Goal: Task Accomplishment & Management: Complete application form

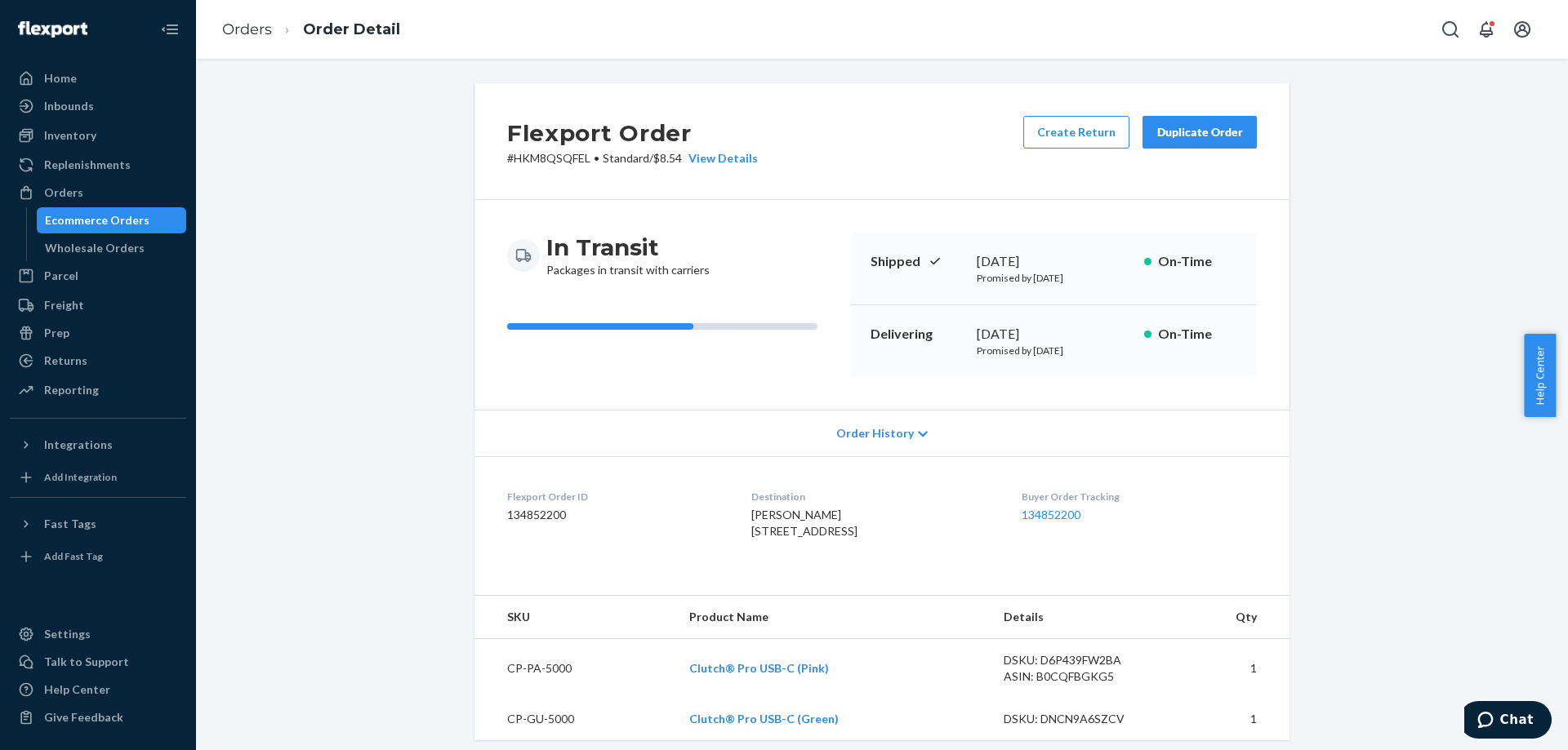
scroll to position [327, 0]
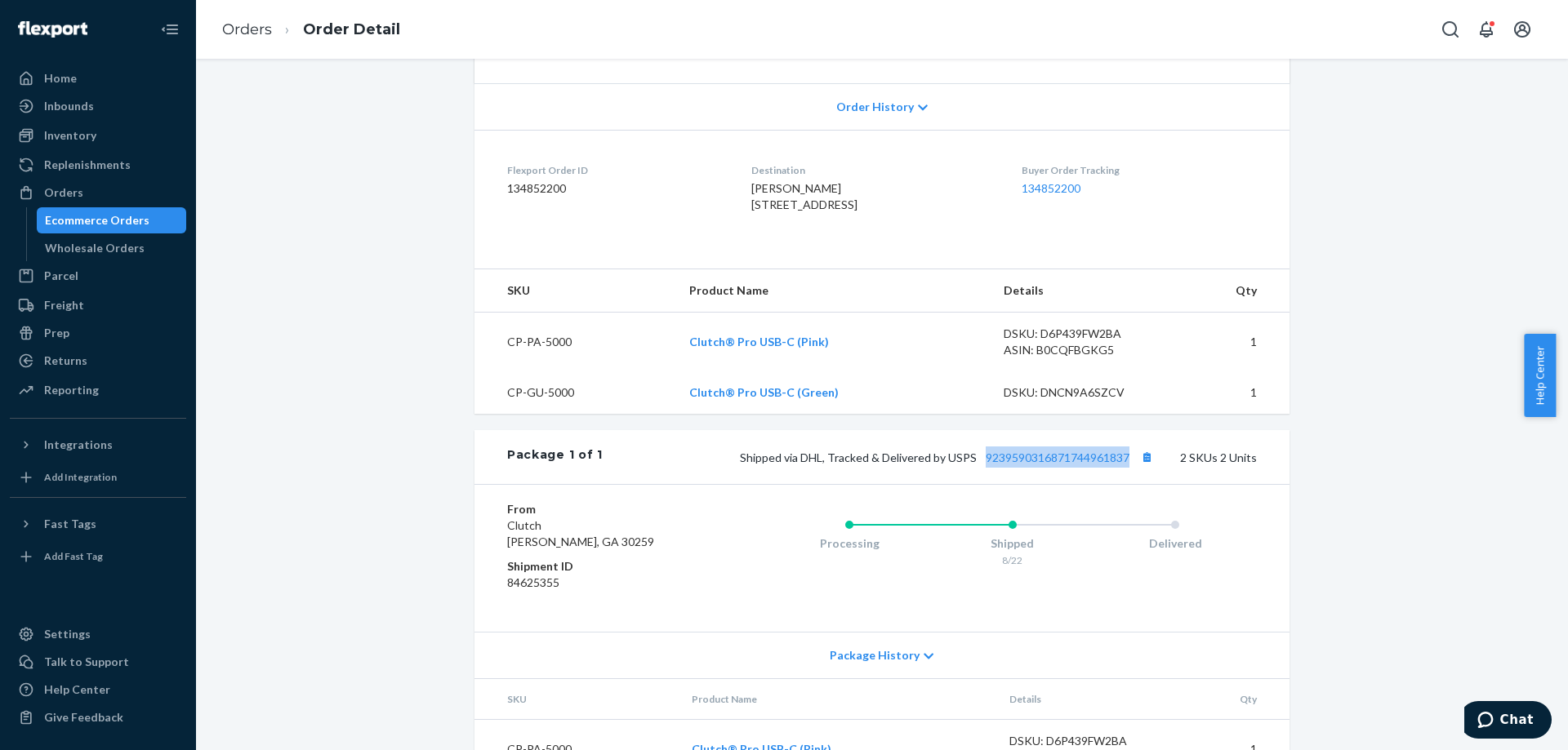
drag, startPoint x: 983, startPoint y: 503, endPoint x: 1128, endPoint y: 502, distance: 145.0
click at [1128, 484] on div "Package 1 of 1 Shipped via DHL, Tracked & Delivered by USPS 9239590316871744961…" at bounding box center [882, 456] width 815 height 54
copy link "9239590316871744961837"
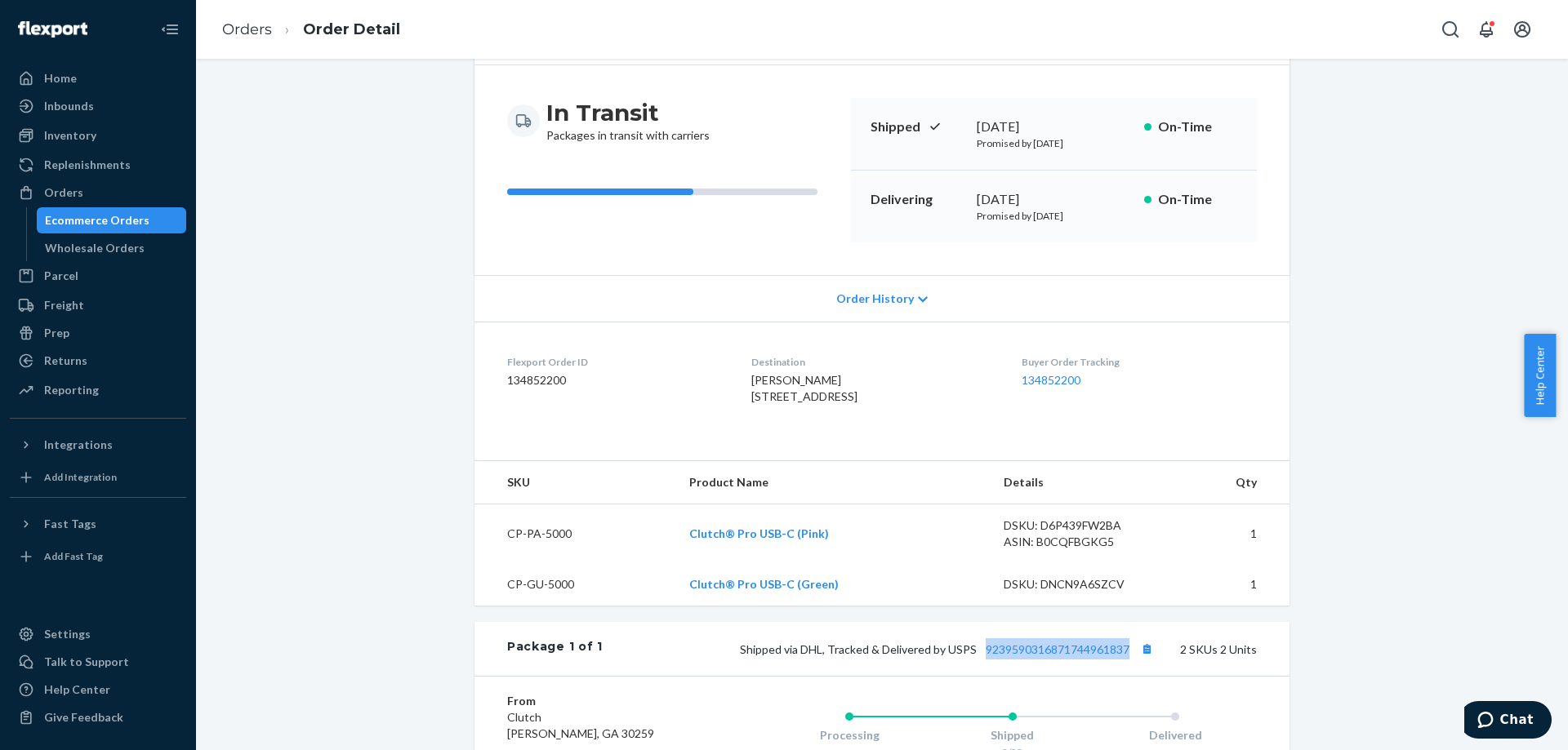
scroll to position [0, 0]
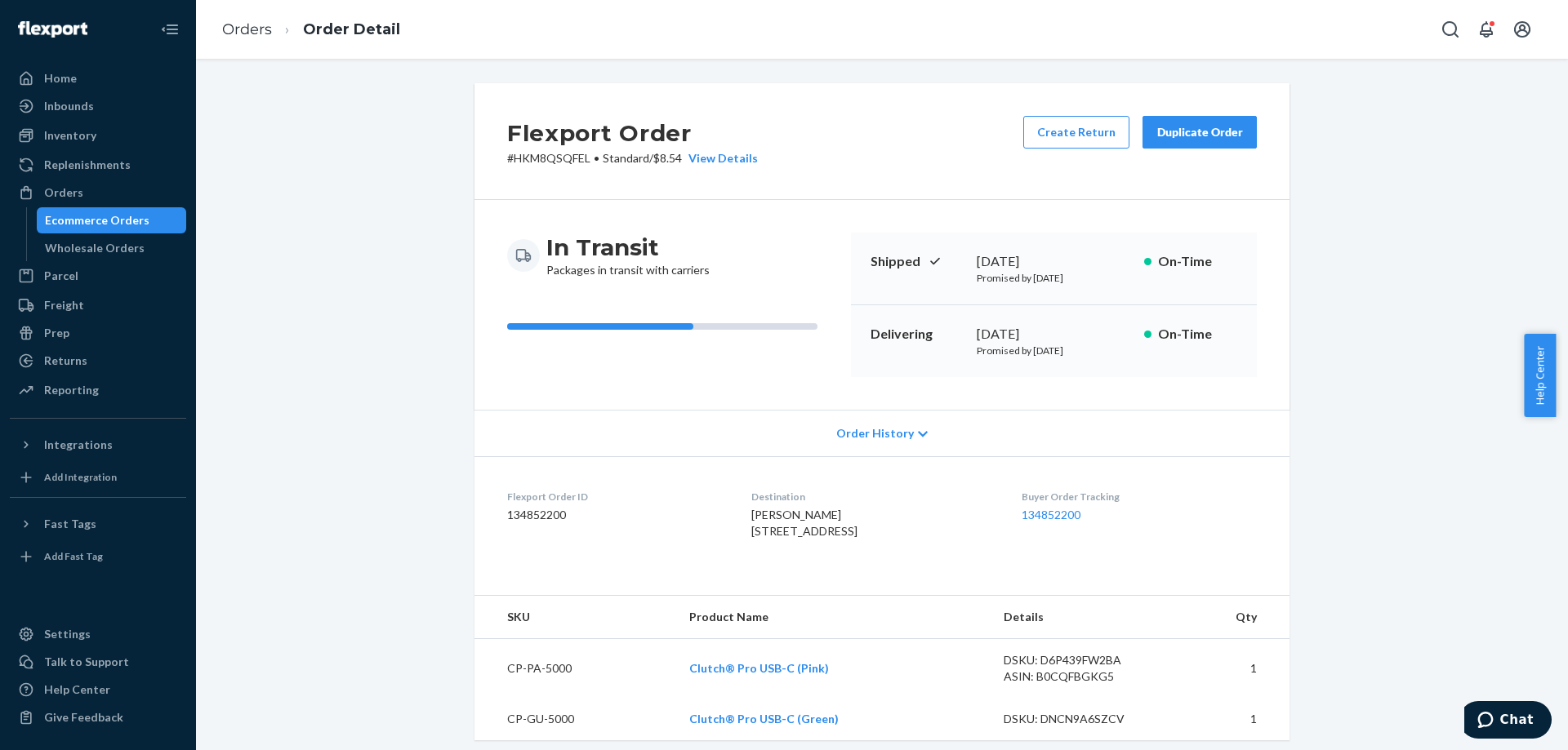
click at [141, 225] on div "Ecommerce Orders" at bounding box center [97, 220] width 105 height 16
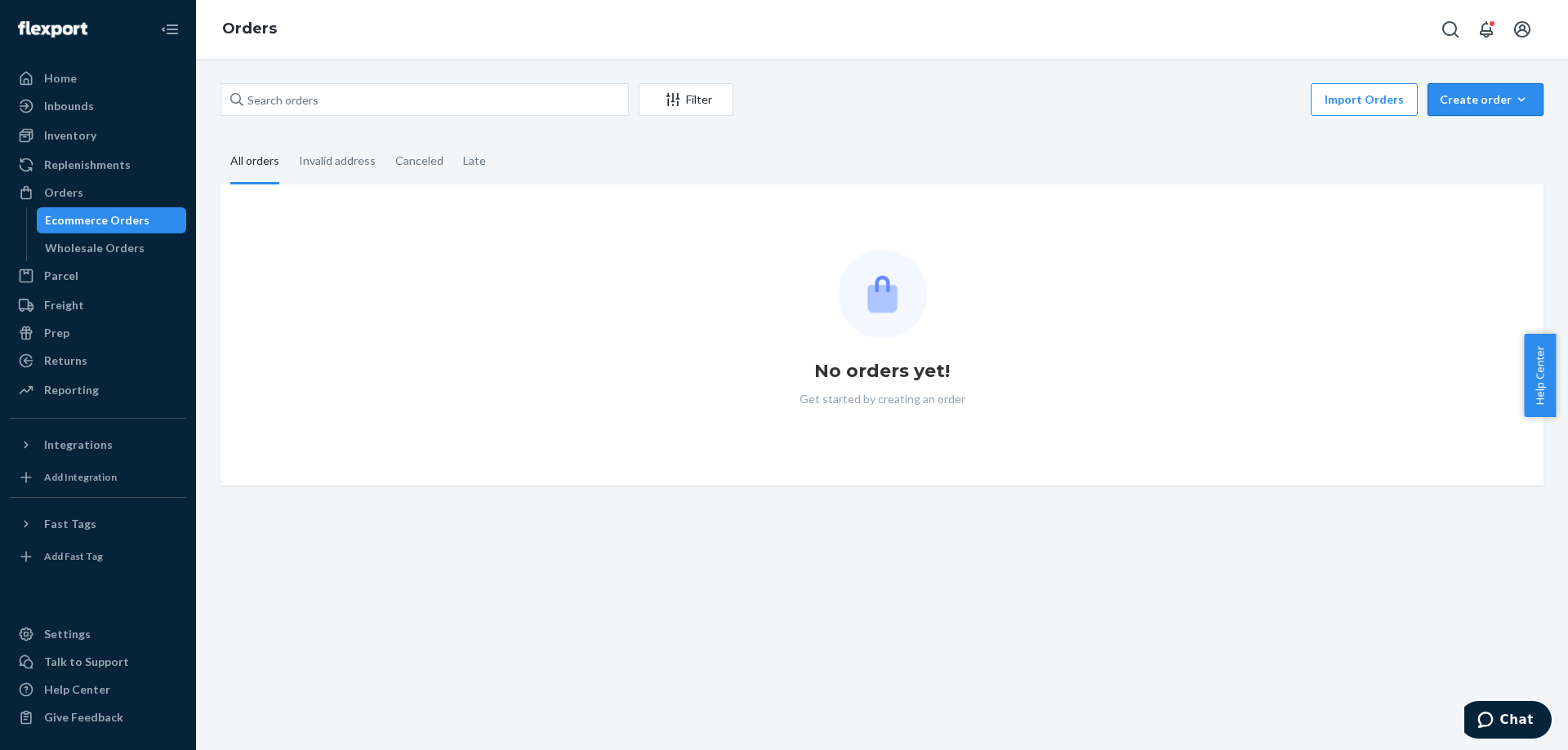
click at [1440, 107] on div "Create order" at bounding box center [1486, 99] width 92 height 16
click at [1448, 128] on button "Ecommerce order" at bounding box center [1510, 139] width 157 height 35
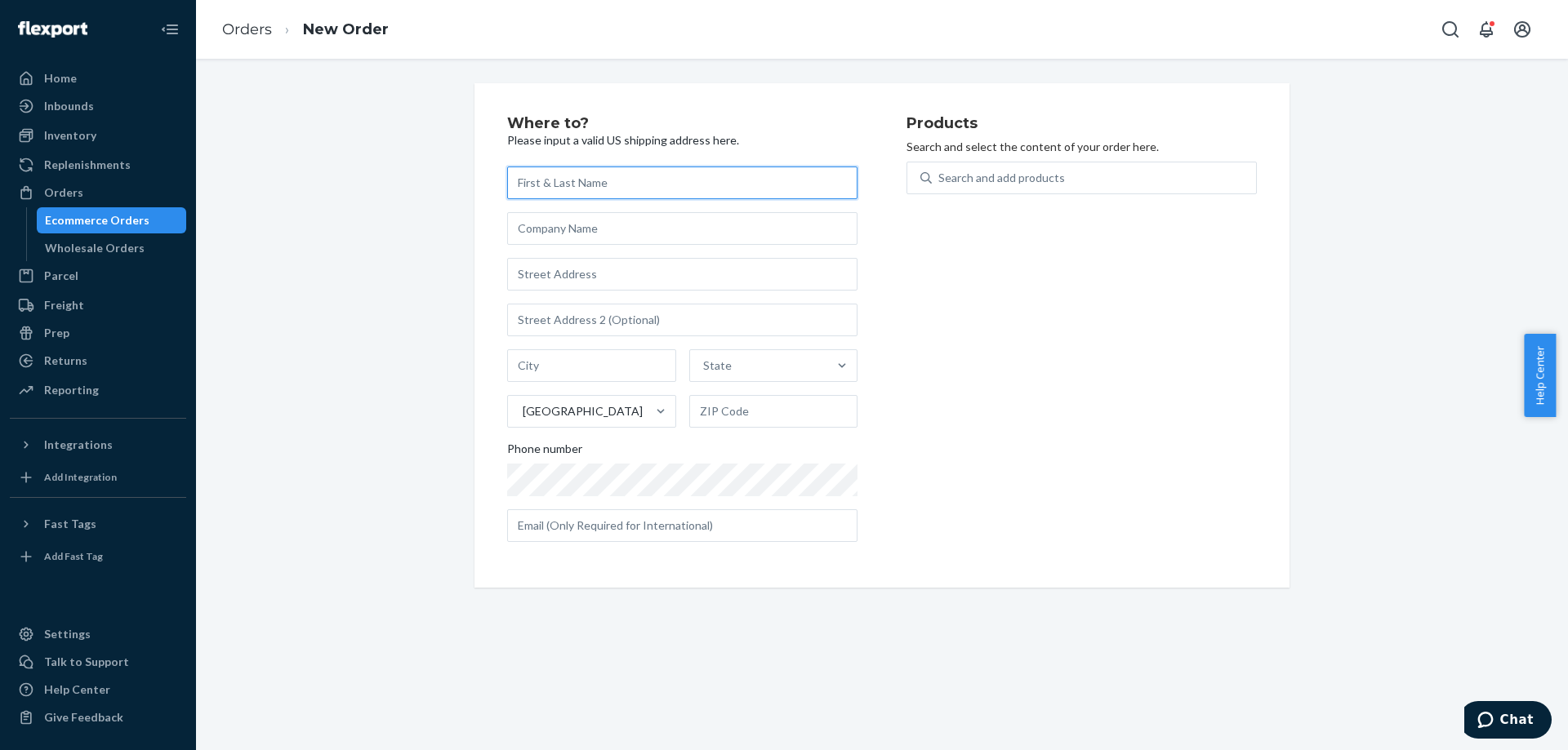
click at [664, 172] on input "text" at bounding box center [682, 182] width 351 height 33
paste input "[PERSON_NAME] [STREET_ADDRESS]"
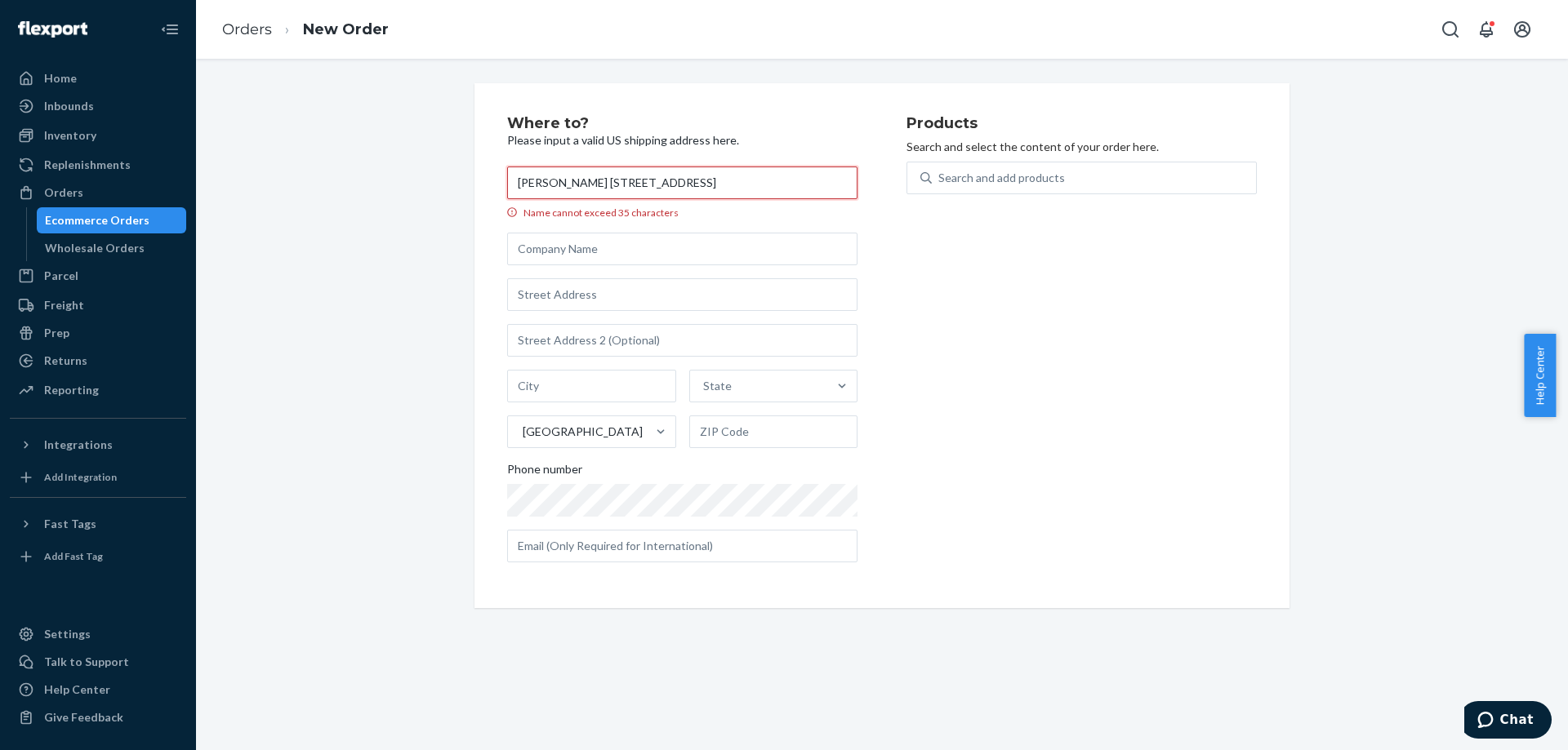
click at [591, 185] on input "[PERSON_NAME] [STREET_ADDRESS]" at bounding box center [682, 182] width 351 height 33
drag, startPoint x: 591, startPoint y: 185, endPoint x: 783, endPoint y: 193, distance: 192.2
click at [783, 193] on input "[PERSON_NAME] [STREET_ADDRESS]" at bounding box center [682, 182] width 351 height 33
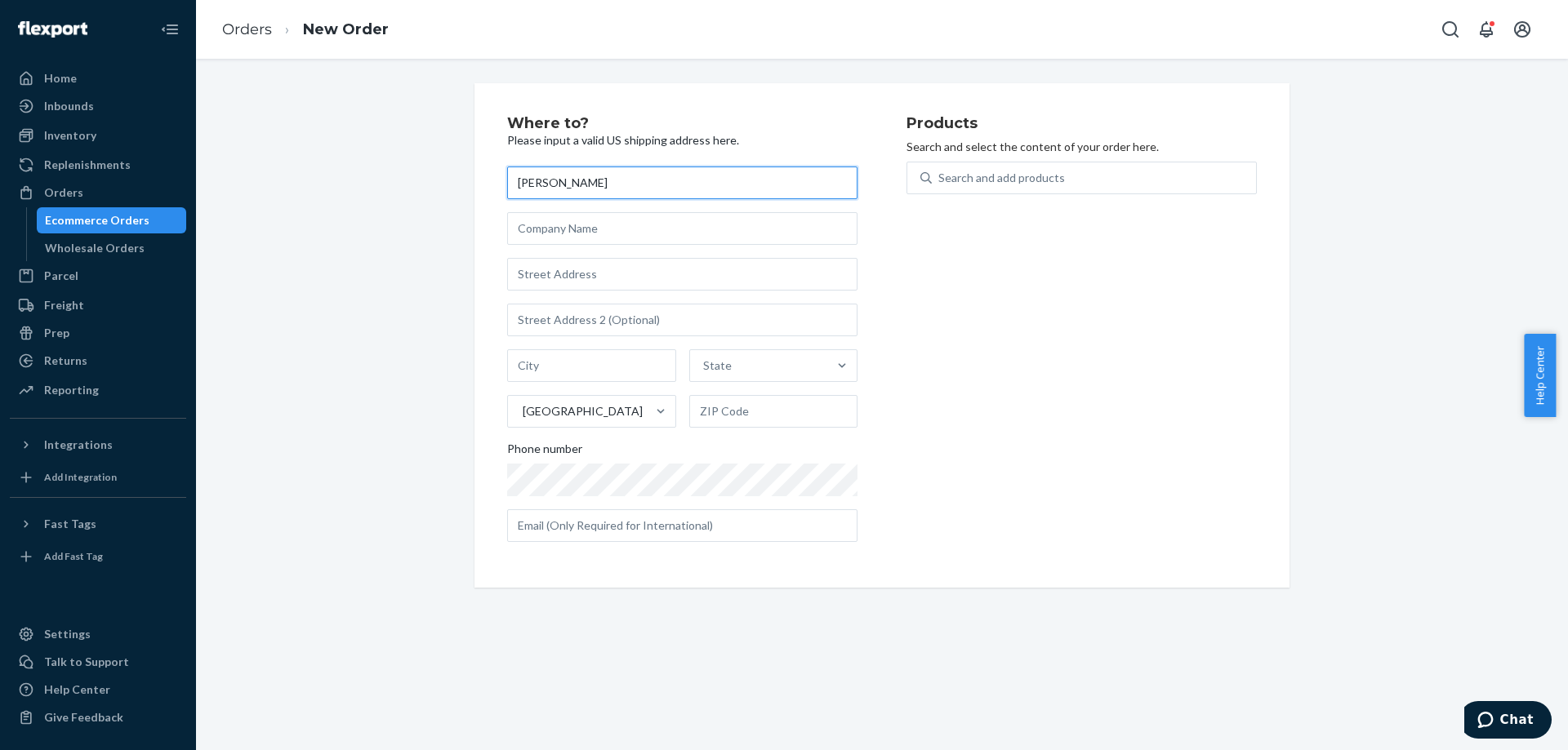
type input "[PERSON_NAME]"
click at [652, 283] on input "text" at bounding box center [682, 274] width 351 height 33
paste input "[STREET_ADDRESS]"
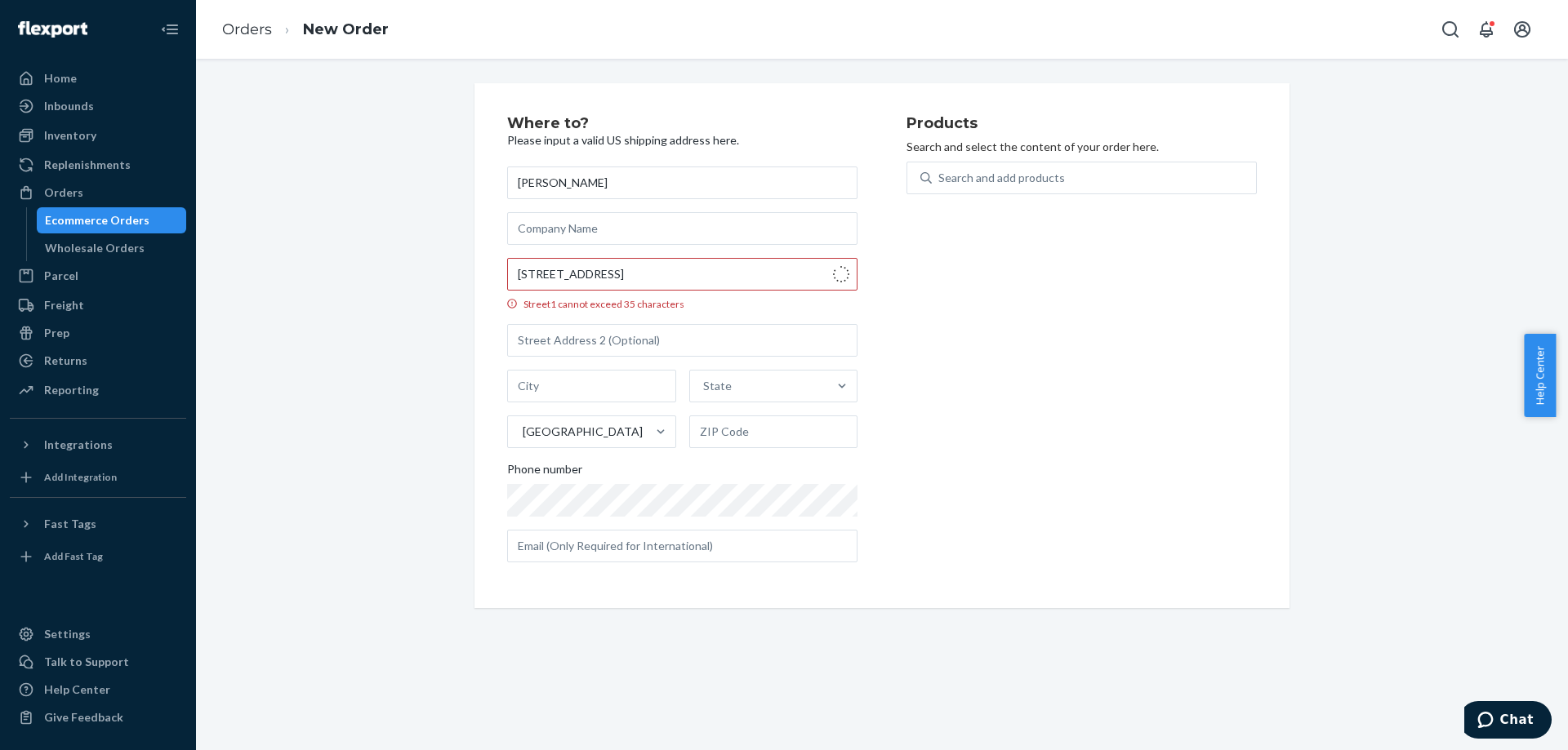
type input "[STREET_ADDRESS]"
type input "[GEOGRAPHIC_DATA]"
type input "76244"
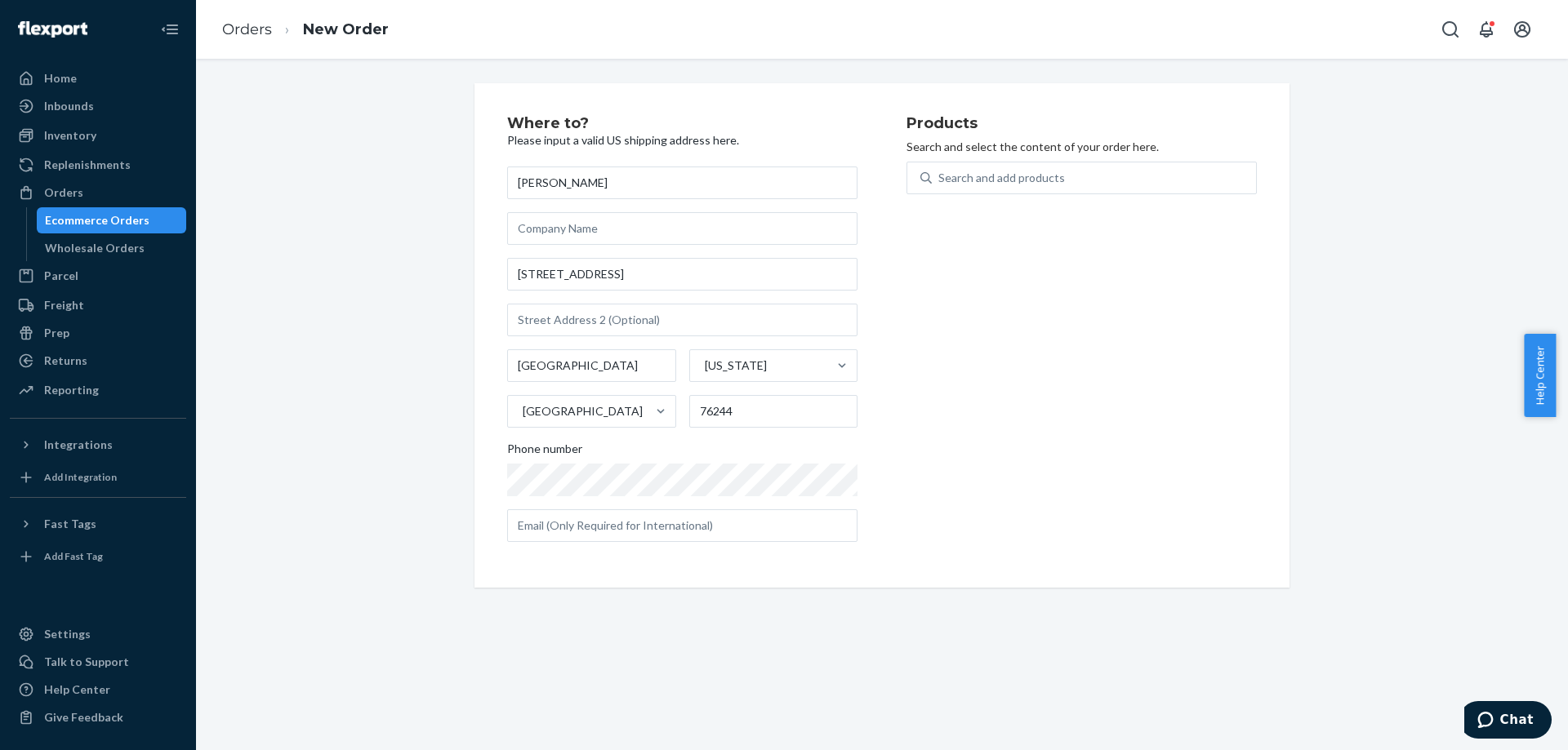
click at [970, 195] on div "Search and add products" at bounding box center [1081, 187] width 351 height 52
click at [970, 184] on div "Search and add products" at bounding box center [1002, 178] width 127 height 16
click at [940, 184] on input "0 results available. Use Up and Down to choose options, press Enter to select t…" at bounding box center [939, 178] width 2 height 16
type input "black"
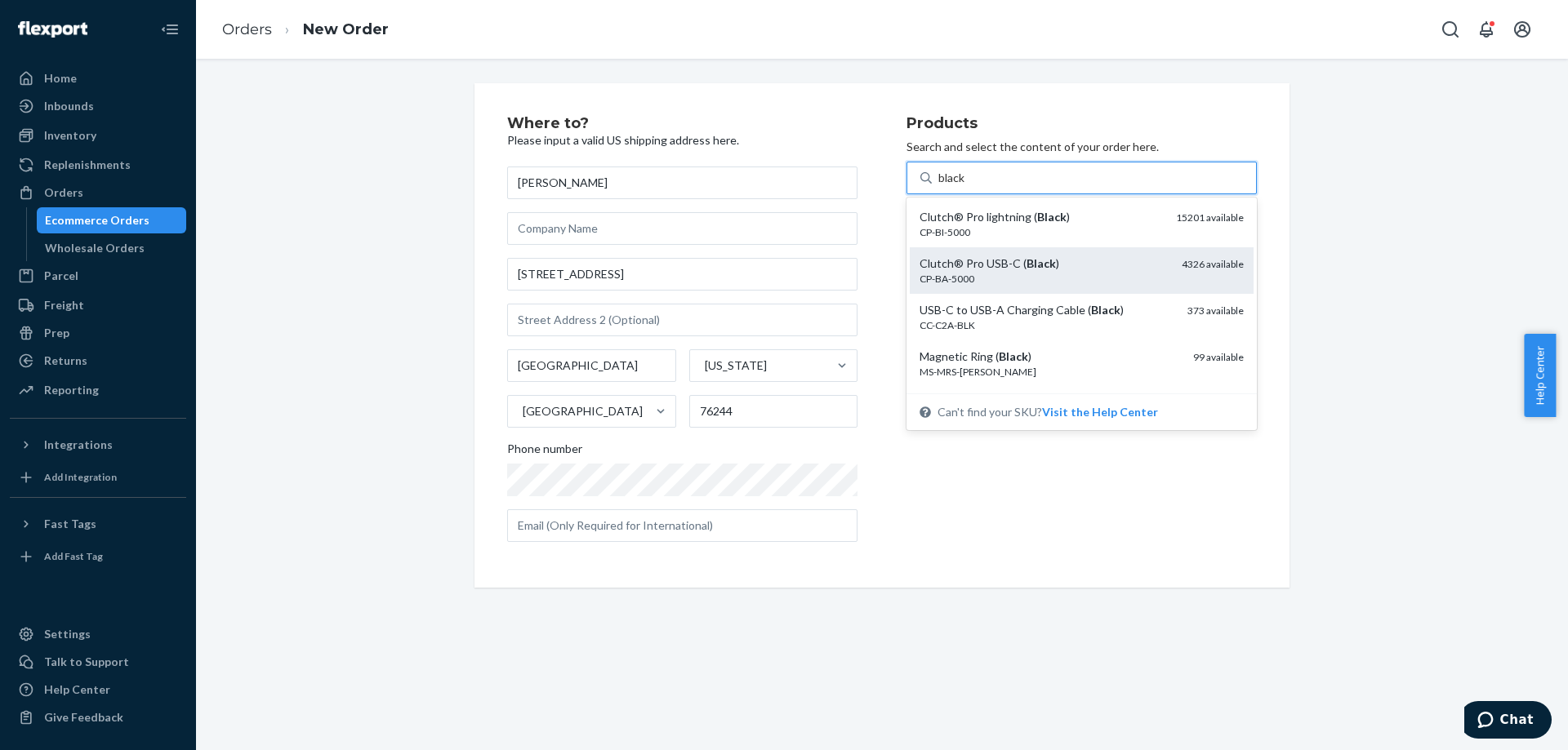
click at [1014, 267] on div "Clutch® Pro USB-C ( Black )" at bounding box center [1044, 263] width 250 height 16
click at [966, 186] on input "black" at bounding box center [952, 178] width 27 height 16
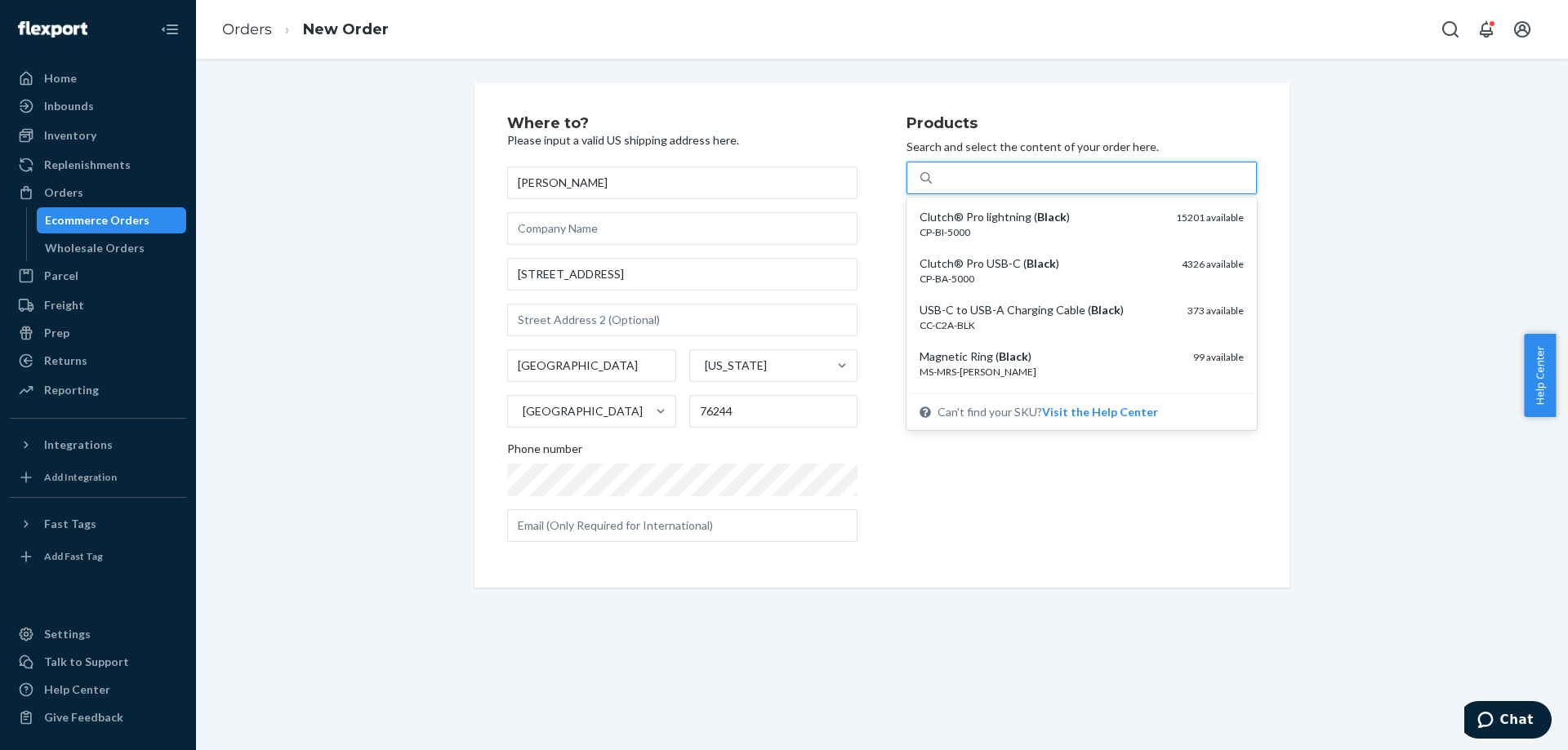
click at [1025, 188] on div "black" at bounding box center [1094, 178] width 324 height 29
click at [966, 186] on input "option undefined focused, 2 of 25. 25 results available for search term black. …" at bounding box center [952, 178] width 27 height 16
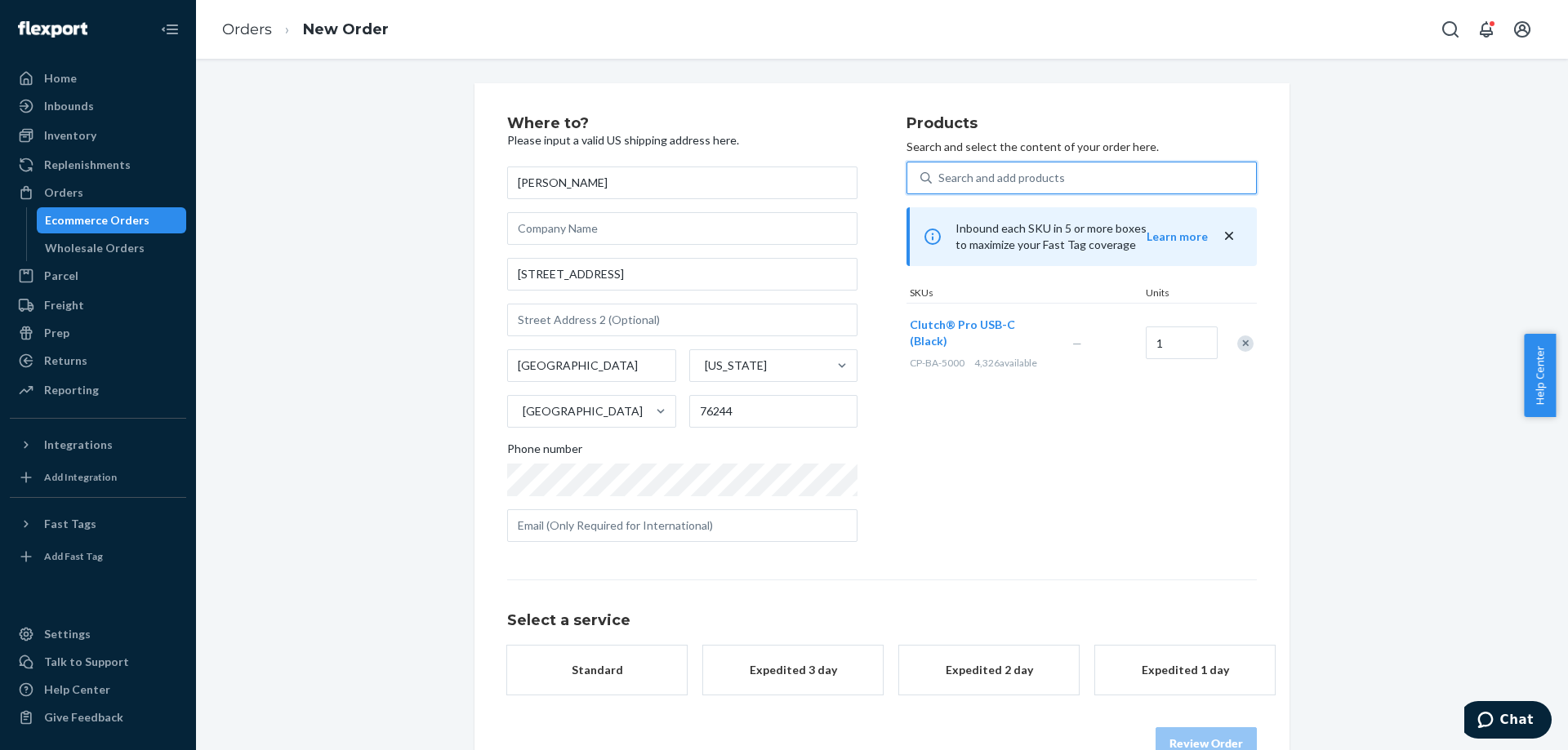
click at [1025, 180] on div "Search and add products" at bounding box center [1002, 178] width 127 height 16
click at [940, 180] on input "0 results available. Use Up and Down to choose options, press Enter to select t…" at bounding box center [939, 178] width 2 height 16
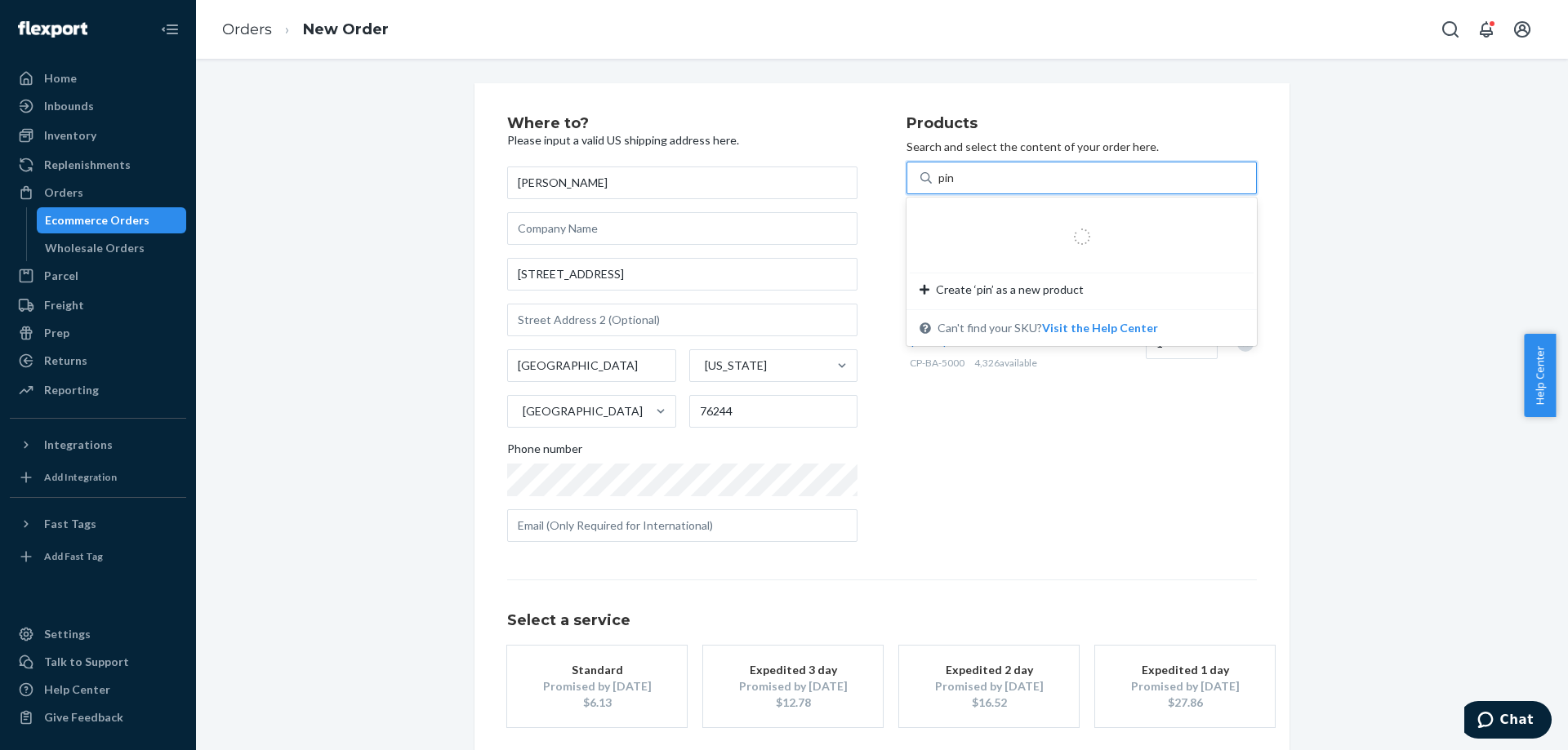
type input "pink"
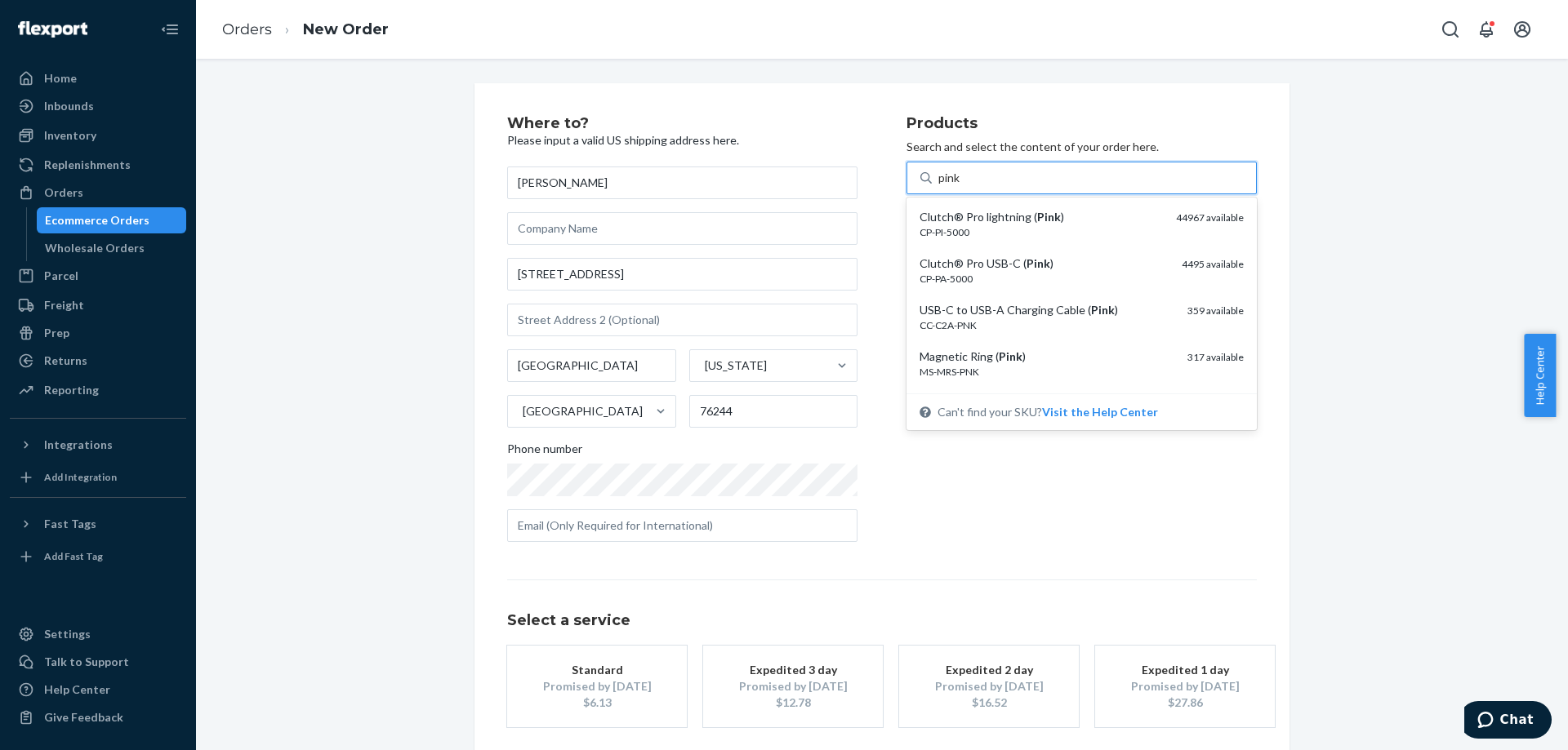
click at [1029, 270] on div "Clutch® Pro USB-C ( Pink )" at bounding box center [1044, 263] width 250 height 16
click at [961, 186] on input "pink" at bounding box center [950, 178] width 23 height 16
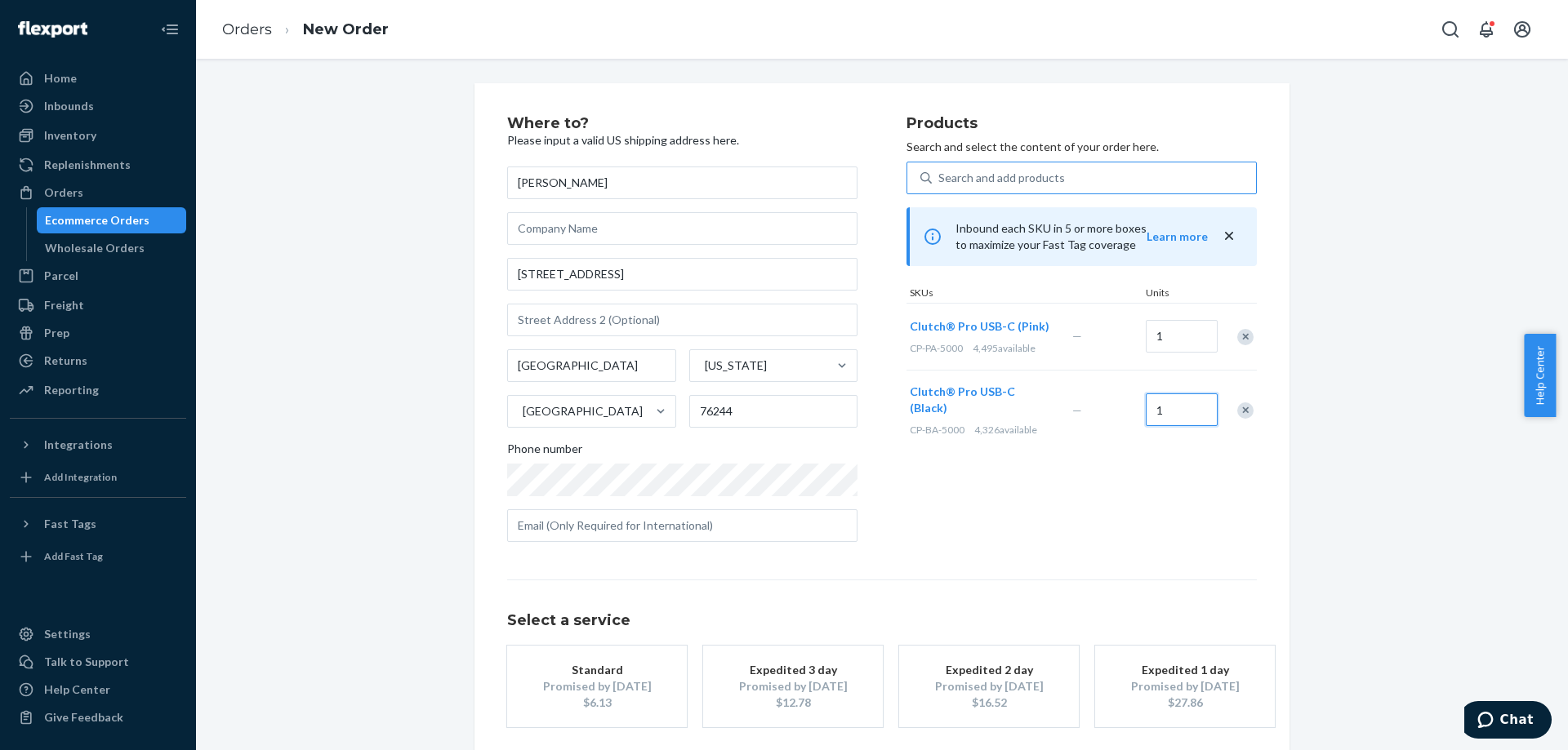
click at [1181, 416] on input "1" at bounding box center [1181, 410] width 72 height 33
type input "2"
click at [628, 712] on button "Standard Promised by [DATE] $8.04" at bounding box center [597, 687] width 180 height 81
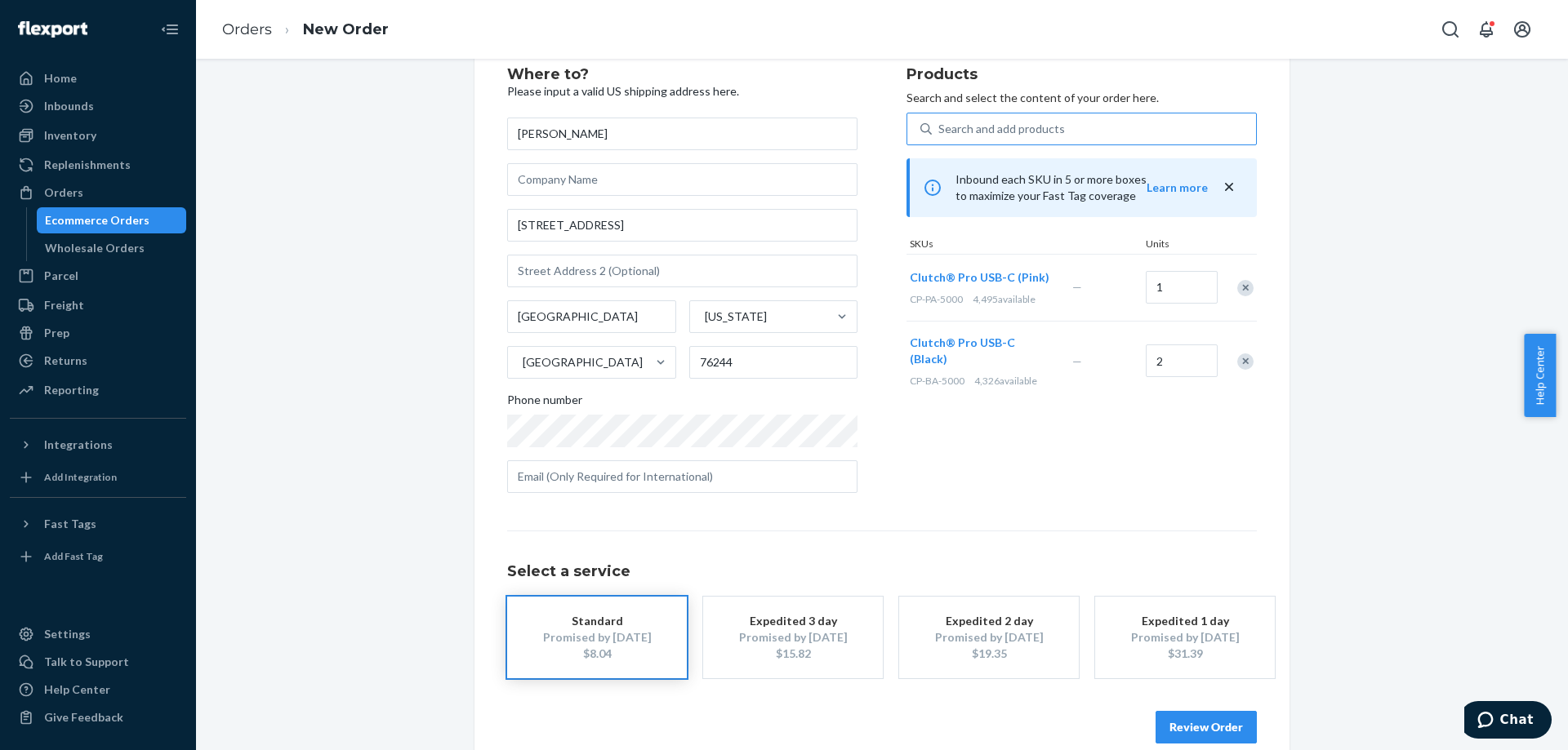
scroll to position [76, 0]
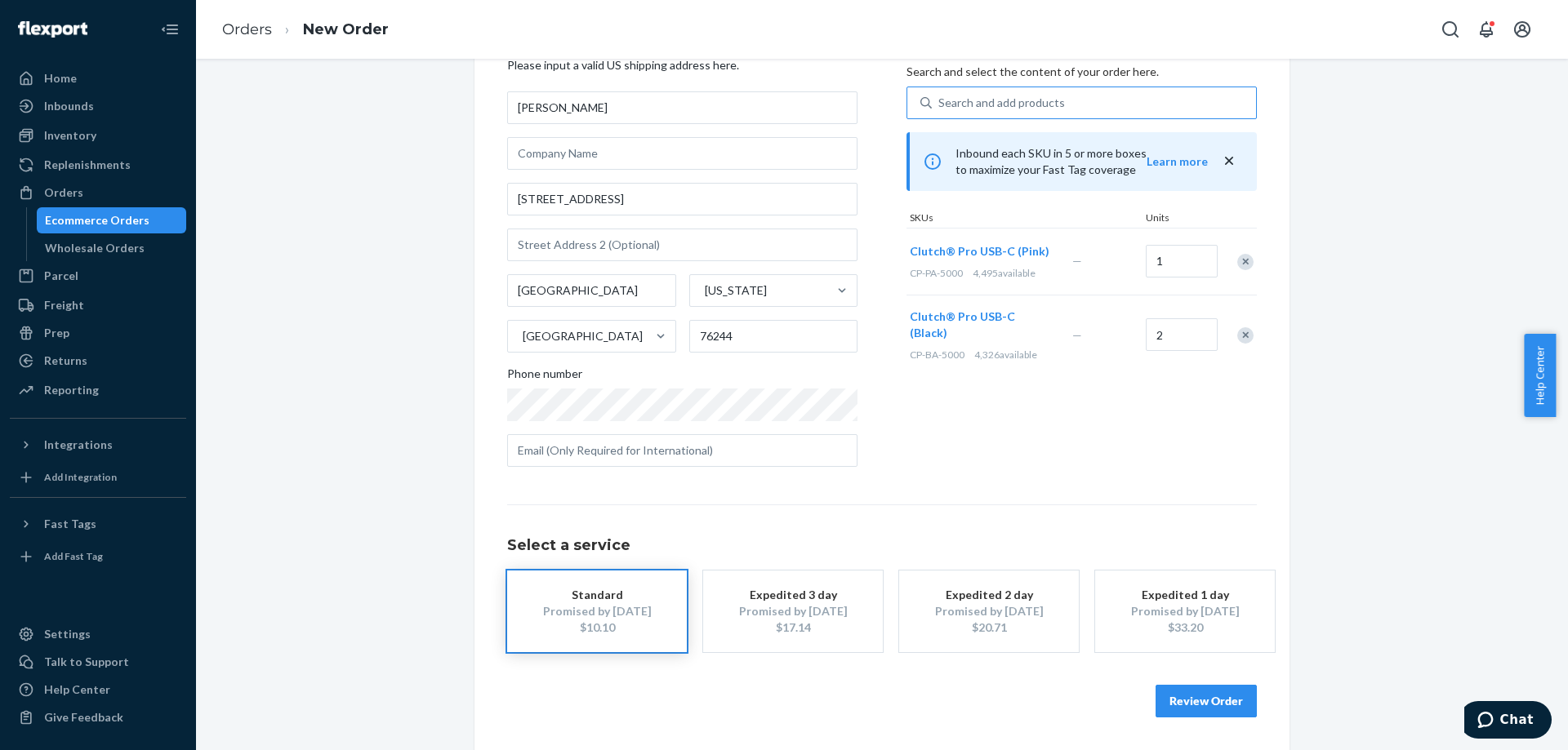
click at [1232, 714] on button "Review Order" at bounding box center [1206, 701] width 101 height 33
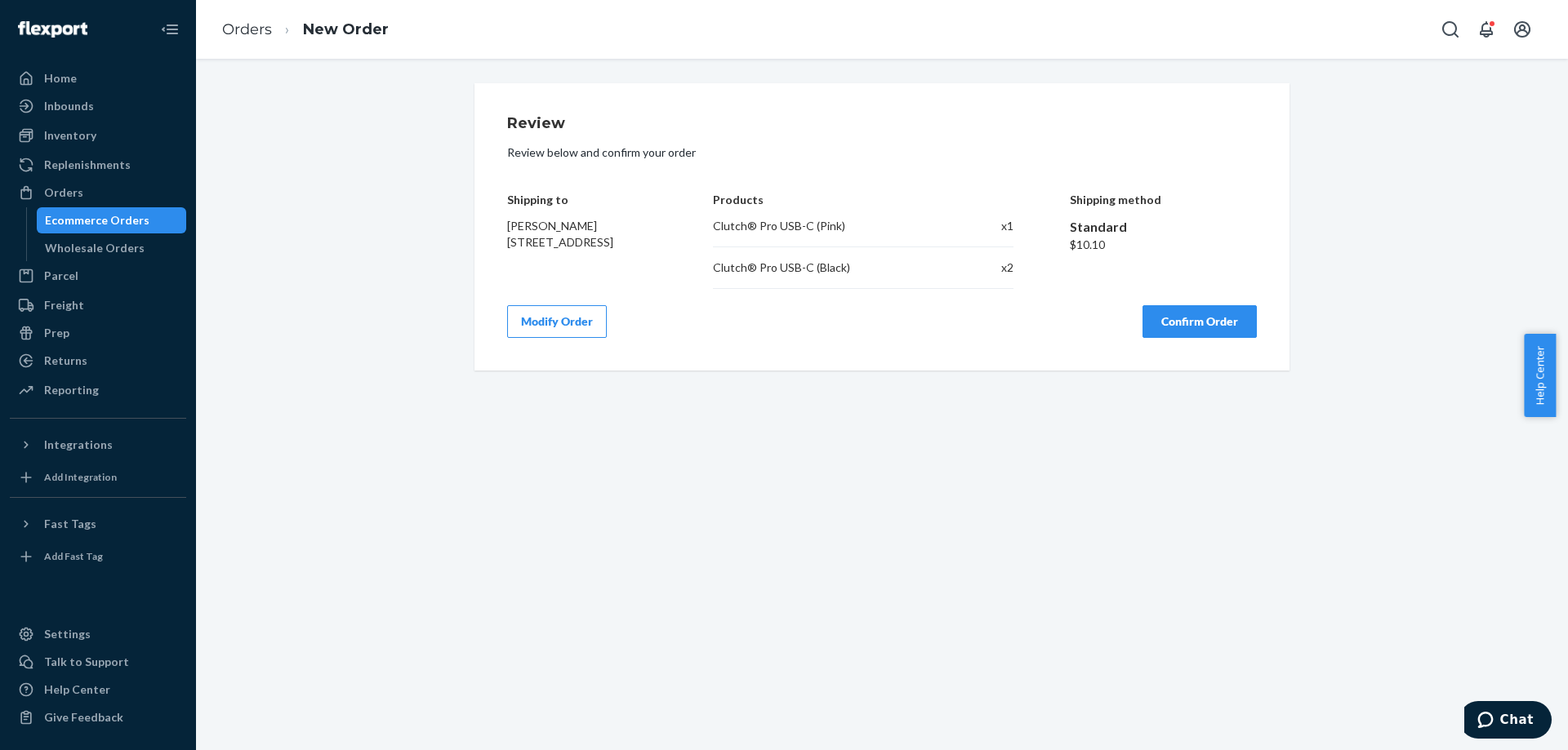
scroll to position [0, 0]
click at [1196, 319] on button "Confirm Order" at bounding box center [1199, 321] width 114 height 33
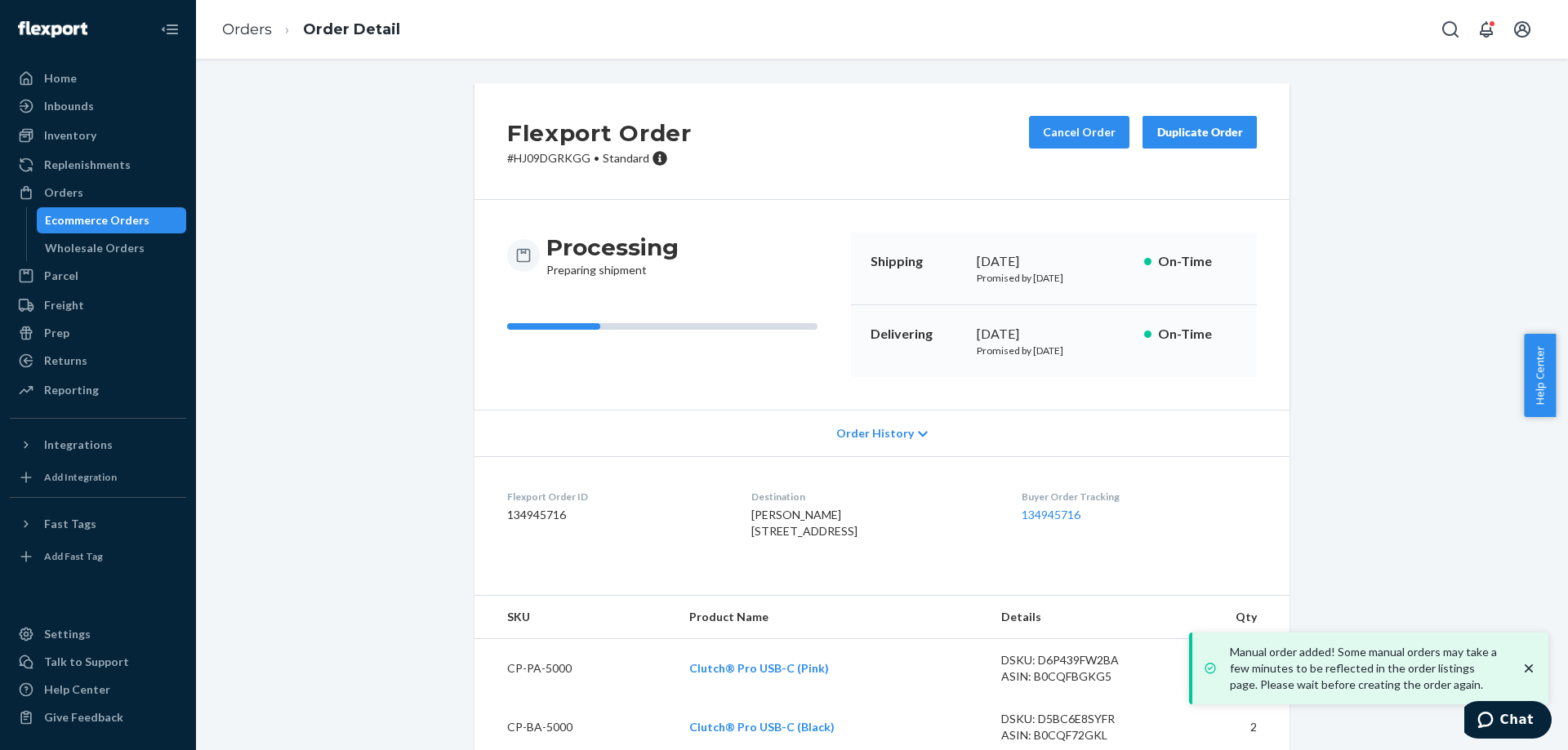
click at [543, 162] on p "# HJ09DGRKGG • Standard" at bounding box center [599, 158] width 184 height 16
copy p "HJ09DGRKGG"
